Goal: Information Seeking & Learning: Find specific page/section

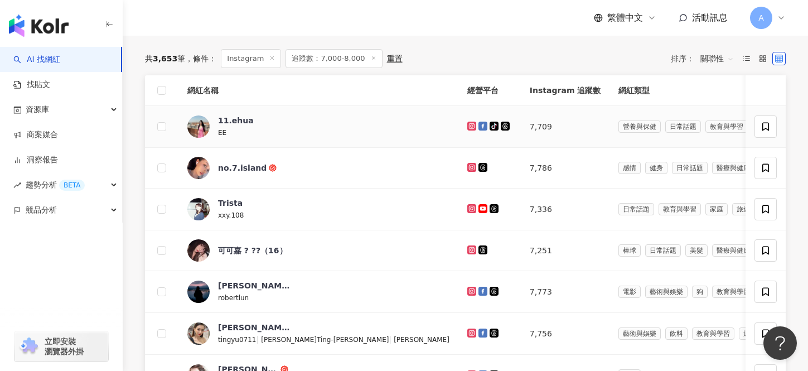
scroll to position [356, 0]
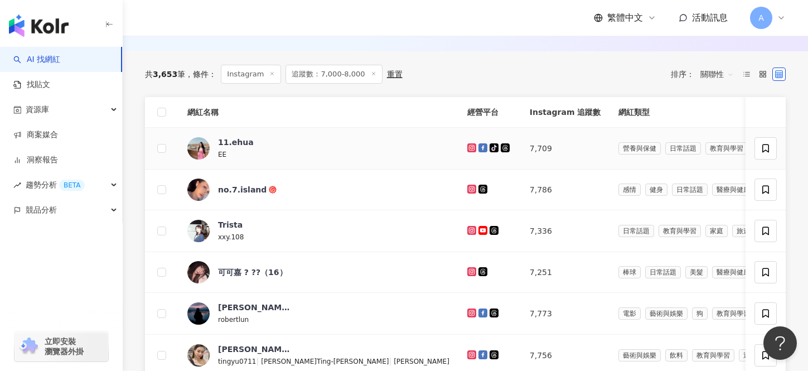
click at [467, 150] on icon at bounding box center [471, 147] width 9 height 9
click at [467, 195] on div at bounding box center [489, 189] width 45 height 12
click at [468, 186] on icon at bounding box center [471, 189] width 7 height 7
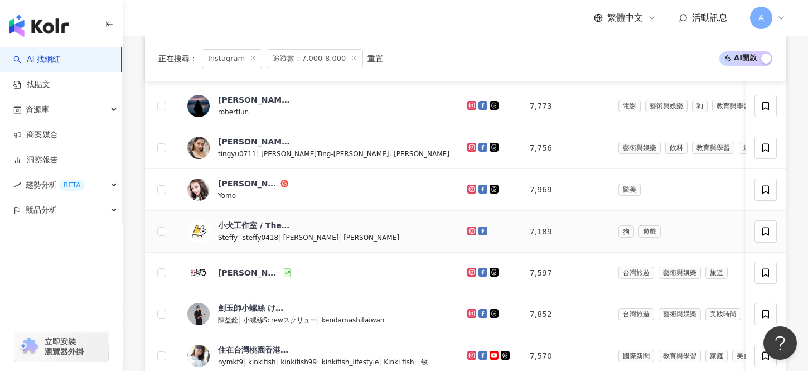
scroll to position [568, 0]
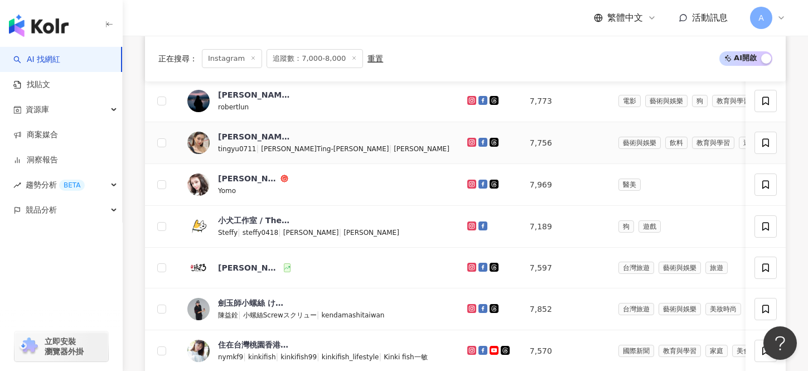
click at [467, 141] on icon at bounding box center [471, 142] width 9 height 9
click at [467, 181] on icon at bounding box center [471, 183] width 9 height 9
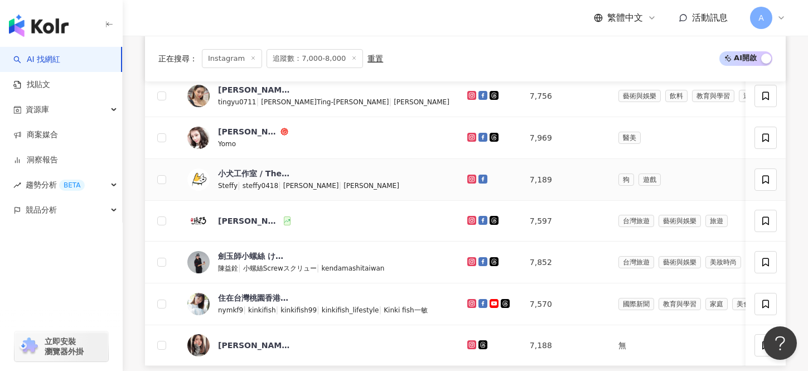
scroll to position [615, 0]
click at [468, 261] on icon at bounding box center [471, 261] width 7 height 7
click at [470, 303] on icon at bounding box center [471, 303] width 2 height 2
click at [469, 342] on icon at bounding box center [471, 343] width 4 height 4
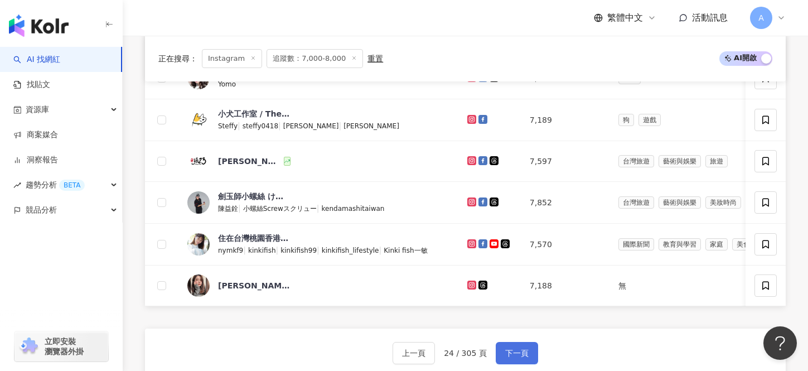
click at [516, 360] on button "下一頁" at bounding box center [517, 353] width 42 height 22
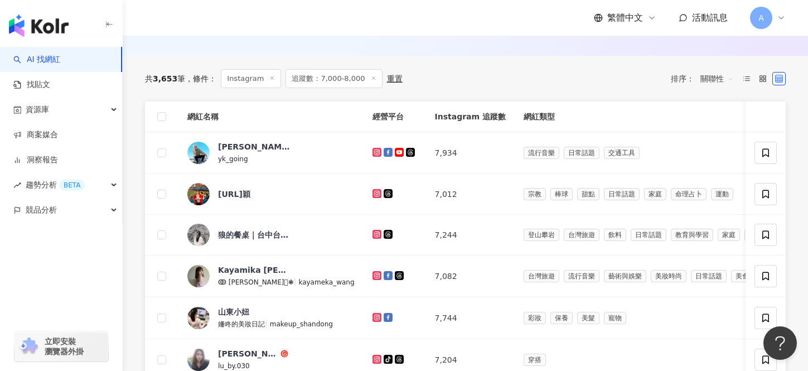
scroll to position [325, 0]
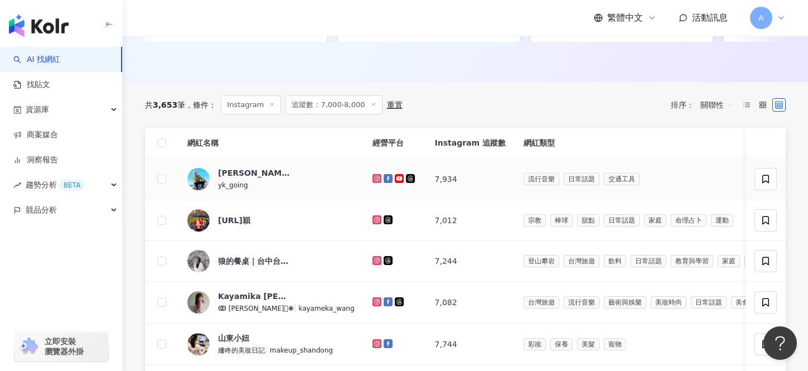
click at [374, 179] on icon at bounding box center [376, 178] width 4 height 4
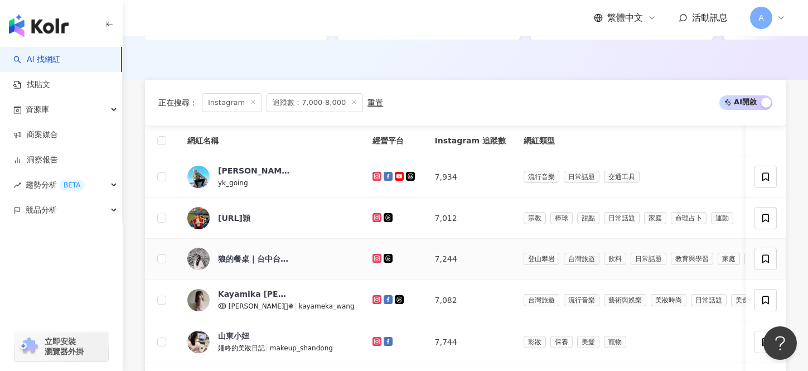
scroll to position [390, 0]
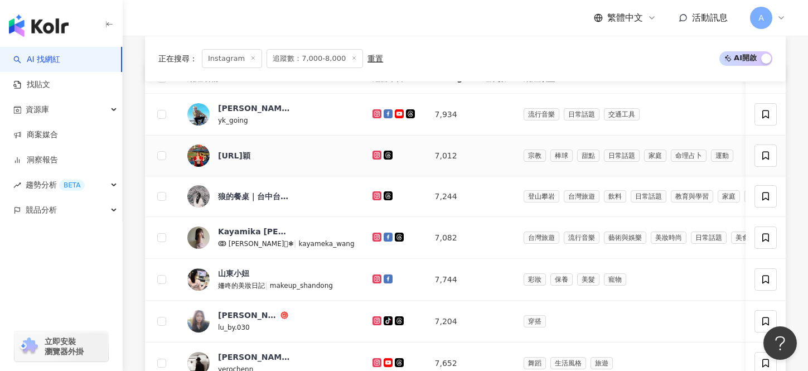
click at [373, 156] on icon at bounding box center [376, 155] width 7 height 7
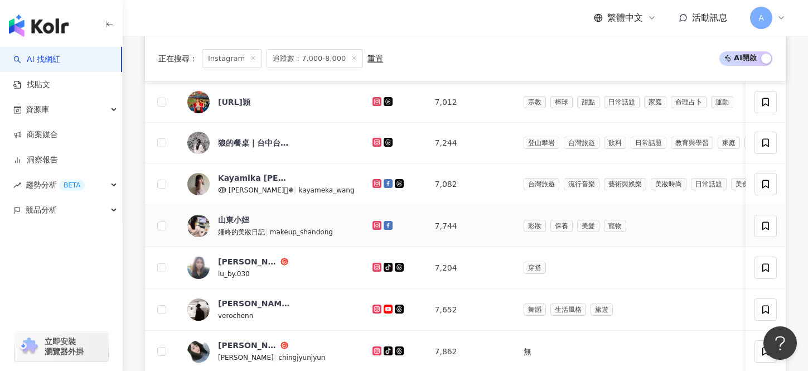
scroll to position [444, 0]
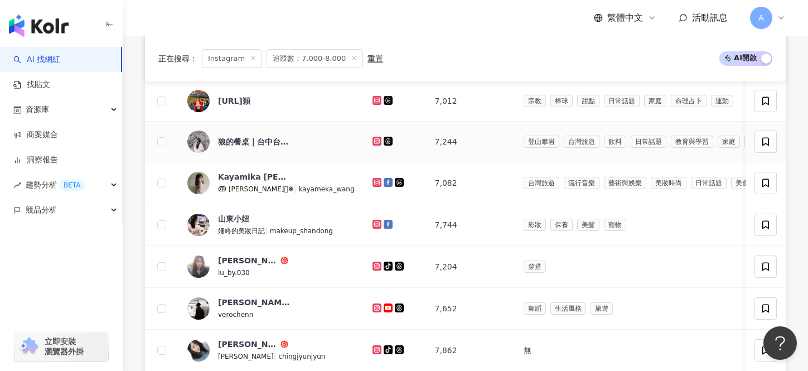
click at [374, 142] on icon at bounding box center [376, 140] width 4 height 4
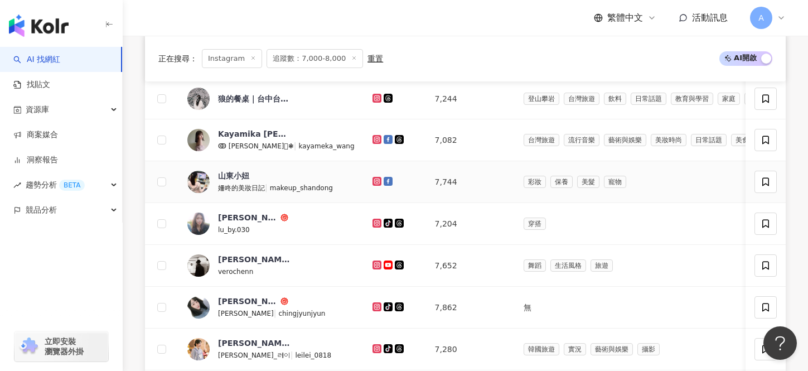
scroll to position [488, 0]
click at [372, 140] on icon at bounding box center [376, 138] width 9 height 9
click at [372, 184] on icon at bounding box center [376, 180] width 9 height 9
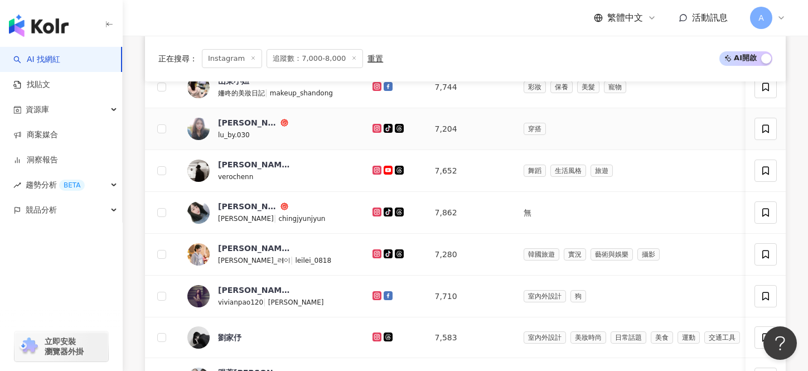
scroll to position [591, 0]
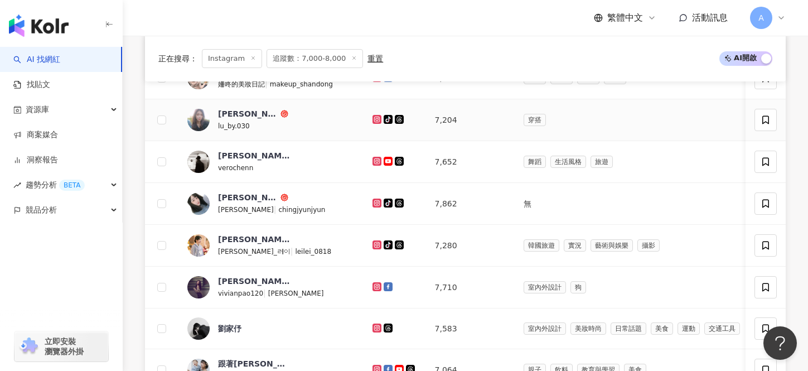
click at [376, 119] on icon at bounding box center [377, 119] width 2 height 2
click at [363, 153] on td at bounding box center [394, 162] width 62 height 42
click at [372, 158] on icon at bounding box center [376, 161] width 9 height 9
click at [376, 202] on icon at bounding box center [377, 203] width 2 height 2
click at [372, 247] on icon at bounding box center [376, 244] width 9 height 9
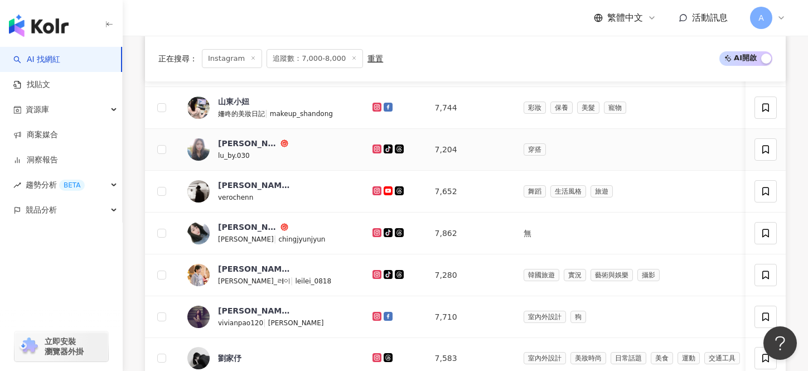
scroll to position [597, 0]
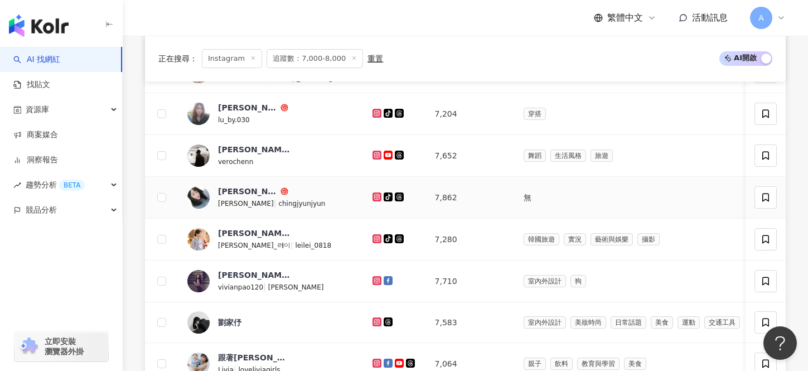
click at [373, 195] on icon at bounding box center [376, 196] width 7 height 7
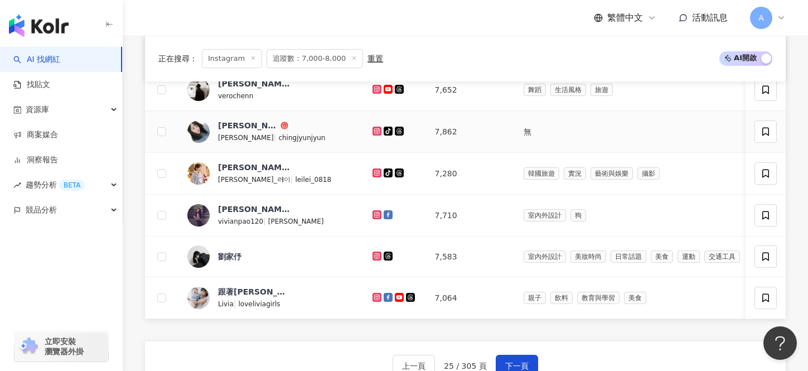
scroll to position [667, 0]
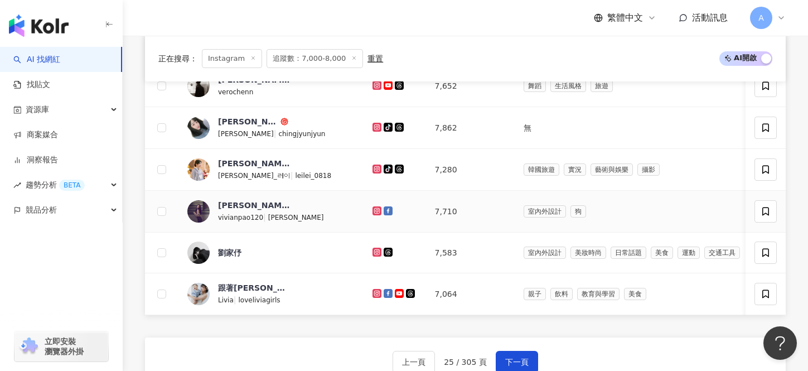
click at [376, 210] on icon at bounding box center [377, 211] width 2 height 2
click at [372, 251] on g at bounding box center [376, 251] width 9 height 9
click at [373, 294] on icon at bounding box center [376, 293] width 7 height 7
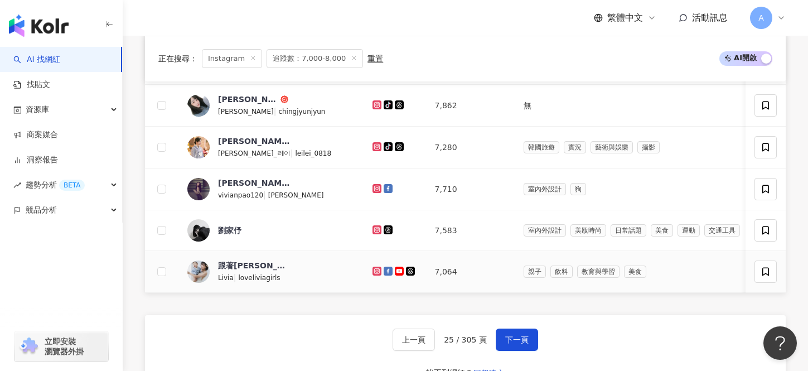
scroll to position [691, 0]
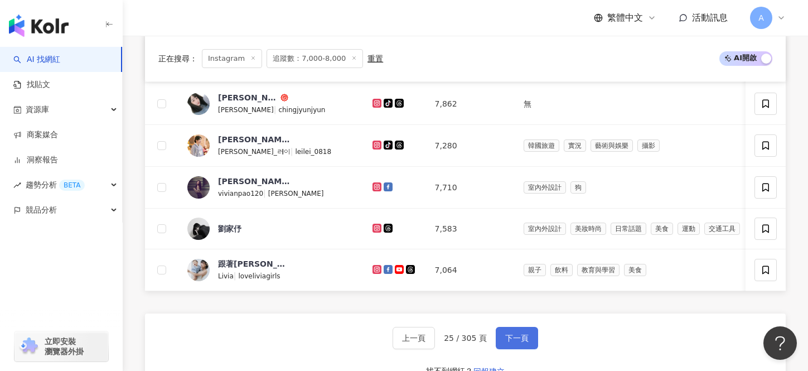
click at [521, 336] on span "下一頁" at bounding box center [516, 337] width 23 height 9
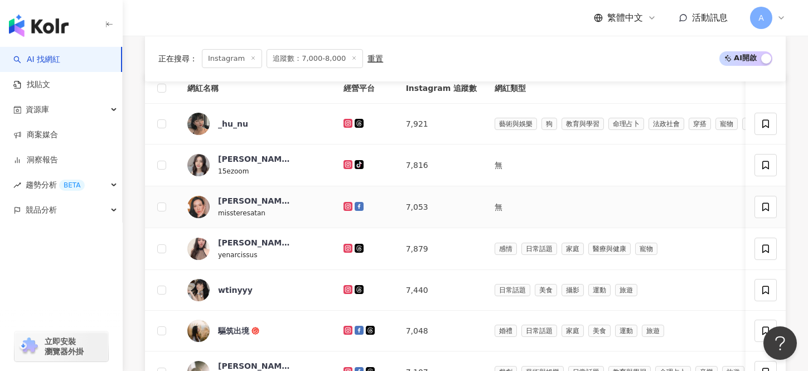
scroll to position [407, 0]
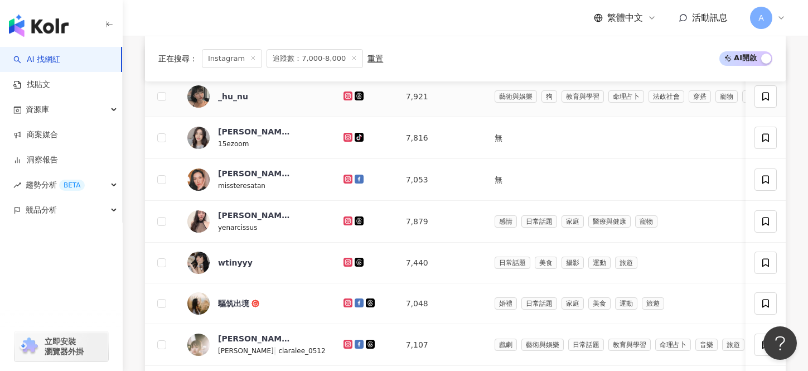
click at [345, 98] on icon at bounding box center [347, 95] width 4 height 4
